Goal: Information Seeking & Learning: Compare options

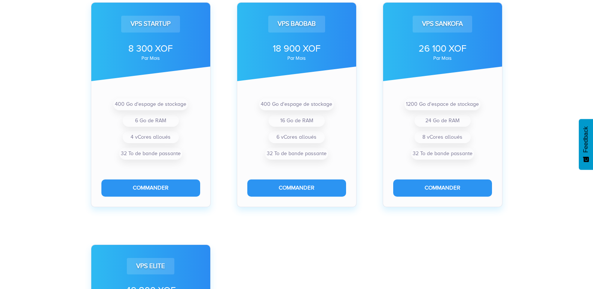
scroll to position [262, 0]
drag, startPoint x: 86, startPoint y: 87, endPoint x: 82, endPoint y: 85, distance: 4.3
click at [84, 86] on div "VPS Startup 8 300 XOF par mois 400 Go d'espage de stockage 6 Go de RAM 4 vCores…" at bounding box center [151, 93] width 146 height 242
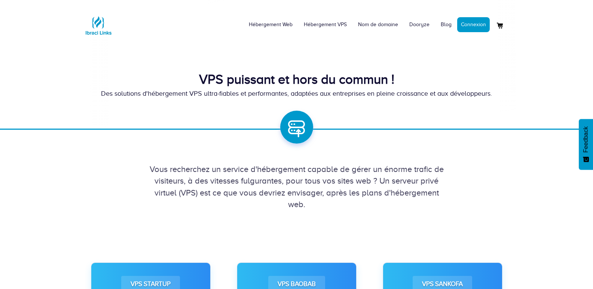
scroll to position [0, 0]
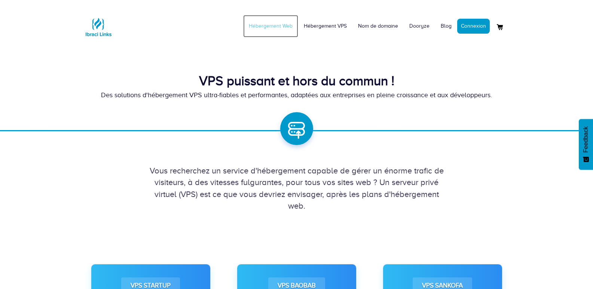
click at [286, 24] on link "Hébergement Web" at bounding box center [270, 26] width 55 height 22
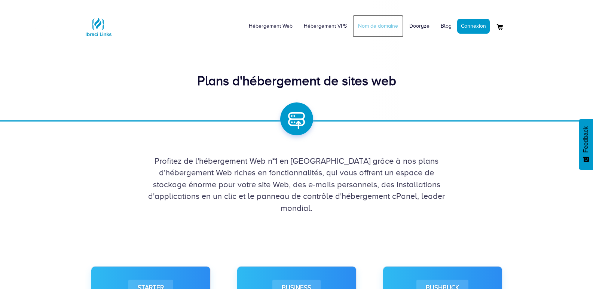
click at [389, 27] on link "Nom de domaine" at bounding box center [378, 26] width 51 height 22
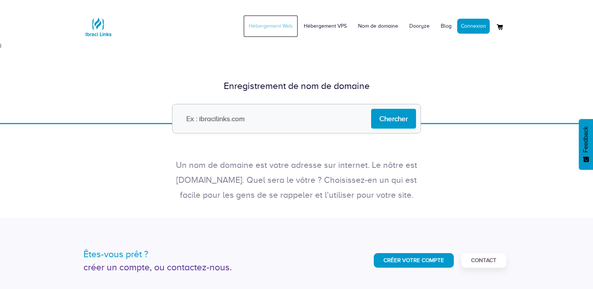
click at [271, 27] on link "Hébergement Web" at bounding box center [270, 26] width 55 height 22
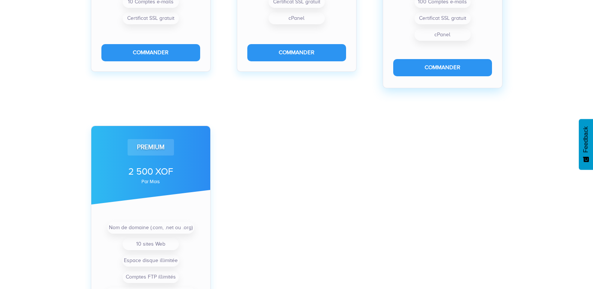
scroll to position [524, 0]
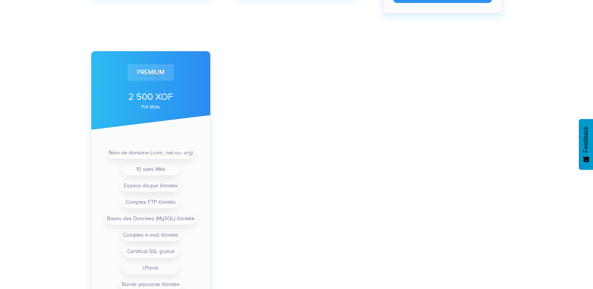
click at [337, 97] on div "Starter 490 XOF par mois 2 Sites Web 10 Go d'espace de stockage cPanel 5 Compte…" at bounding box center [297, 29] width 438 height 633
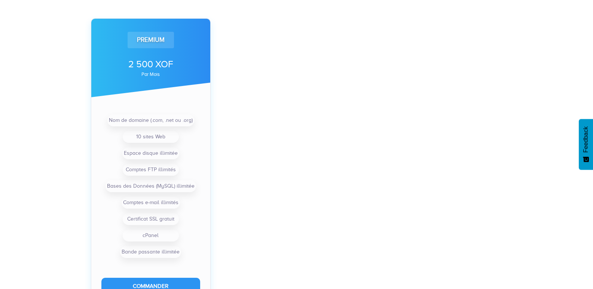
scroll to position [599, 0]
